Goal: Navigation & Orientation: Find specific page/section

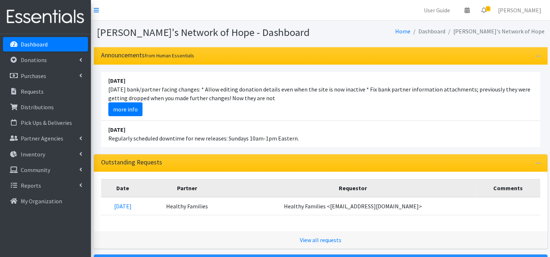
click at [71, 45] on link "Dashboard" at bounding box center [45, 44] width 85 height 15
